Goal: Check status: Check status

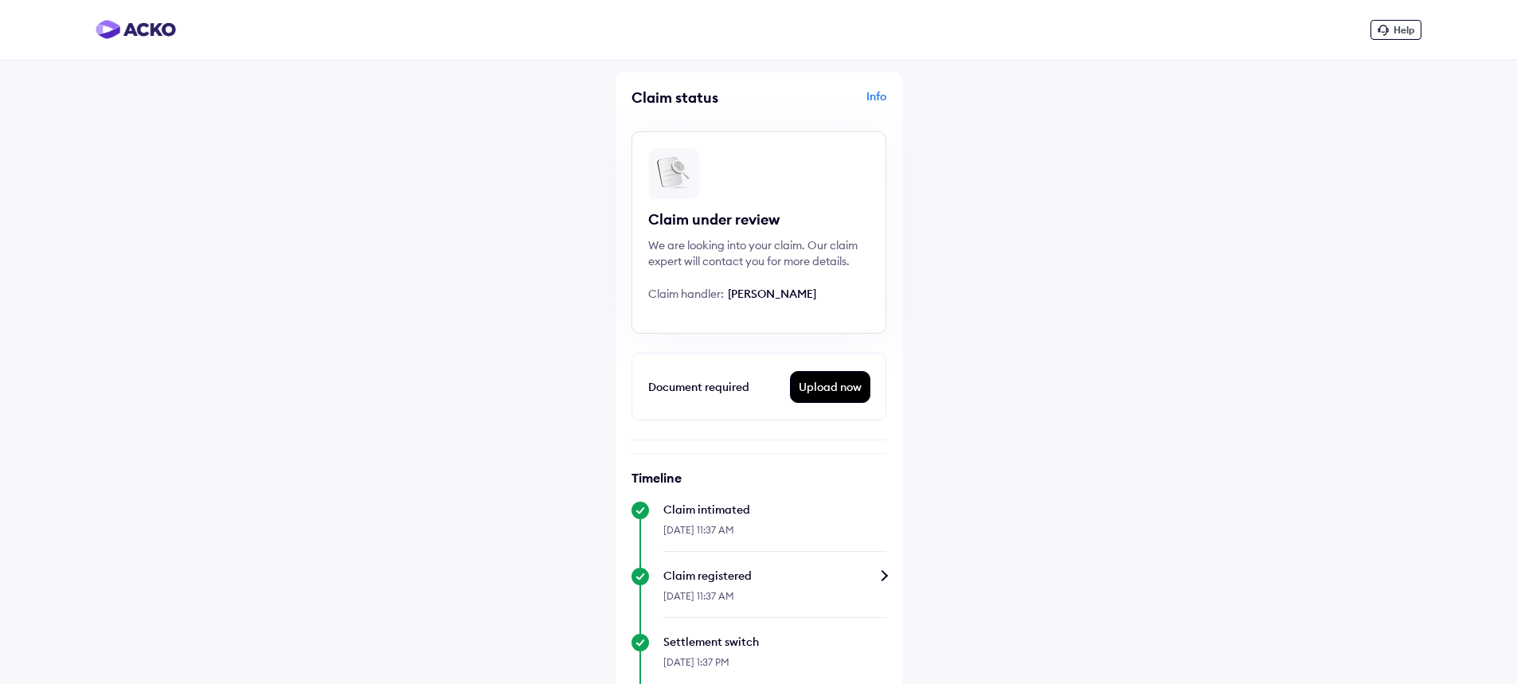
click at [865, 97] on div "Info" at bounding box center [824, 103] width 123 height 30
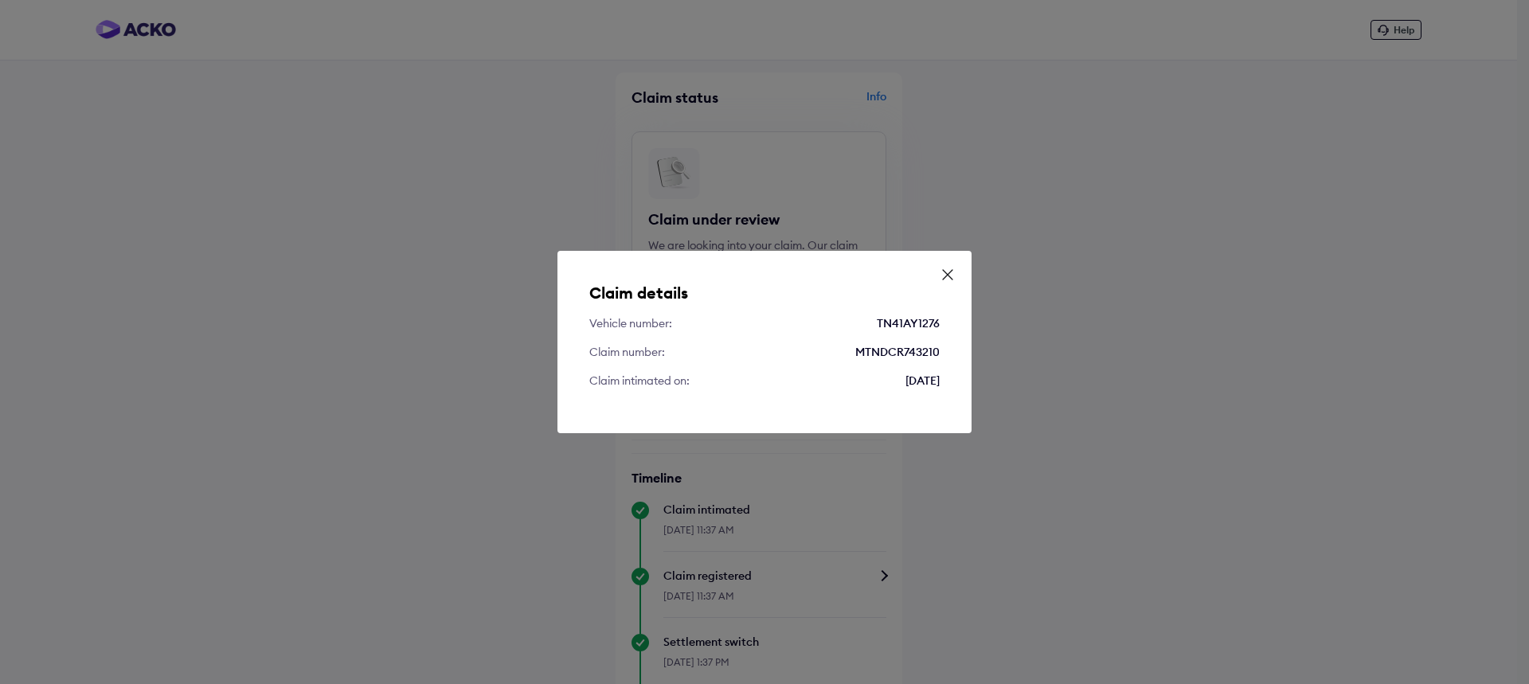
click at [943, 277] on icon at bounding box center [948, 275] width 16 height 16
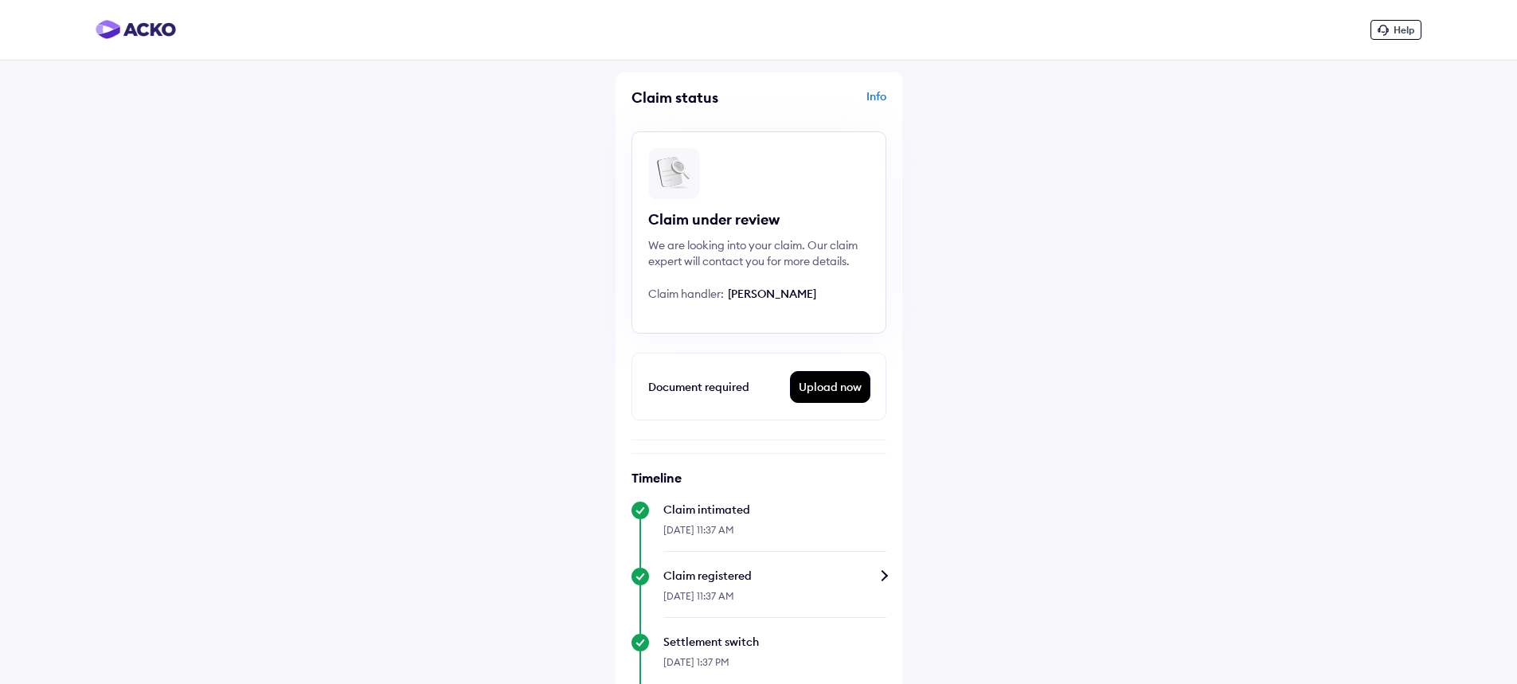
click at [153, 37] on img at bounding box center [136, 29] width 80 height 19
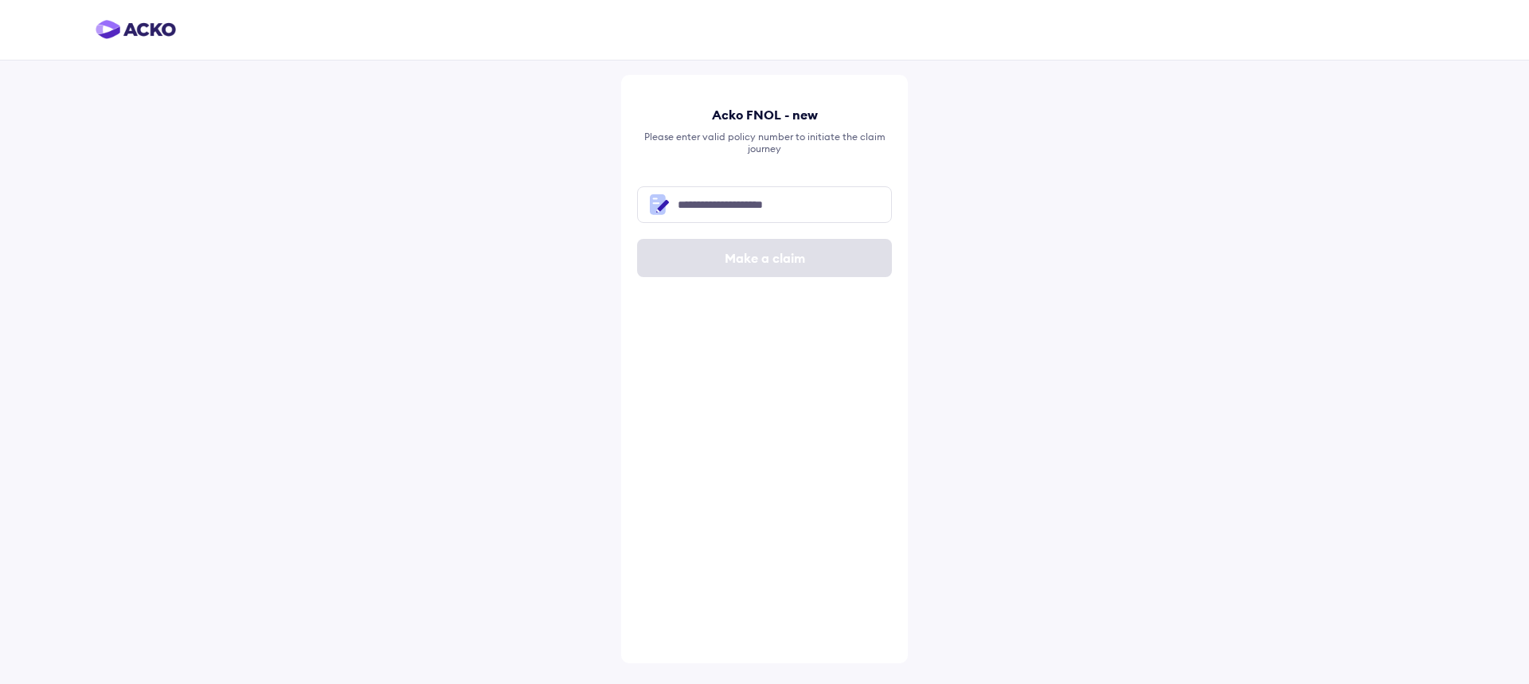
click at [158, 23] on img at bounding box center [136, 29] width 80 height 19
